Goal: Find specific page/section: Find specific page/section

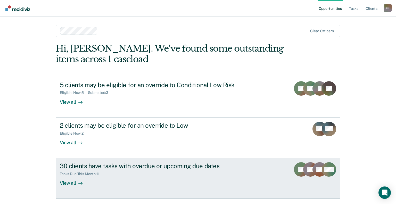
click at [69, 181] on div "View all" at bounding box center [74, 181] width 29 height 10
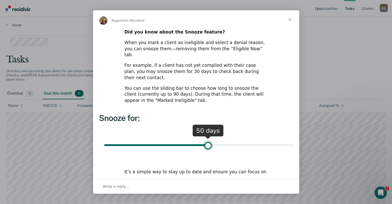
click at [289, 21] on span "Close" at bounding box center [290, 19] width 19 height 19
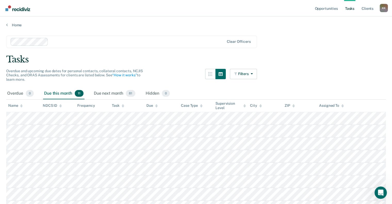
click at [352, 11] on link "Tasks" at bounding box center [349, 8] width 11 height 16
click at [351, 9] on link "Tasks" at bounding box center [349, 8] width 11 height 16
click at [369, 9] on link "Client s" at bounding box center [368, 8] width 14 height 16
